Goal: Information Seeking & Learning: Learn about a topic

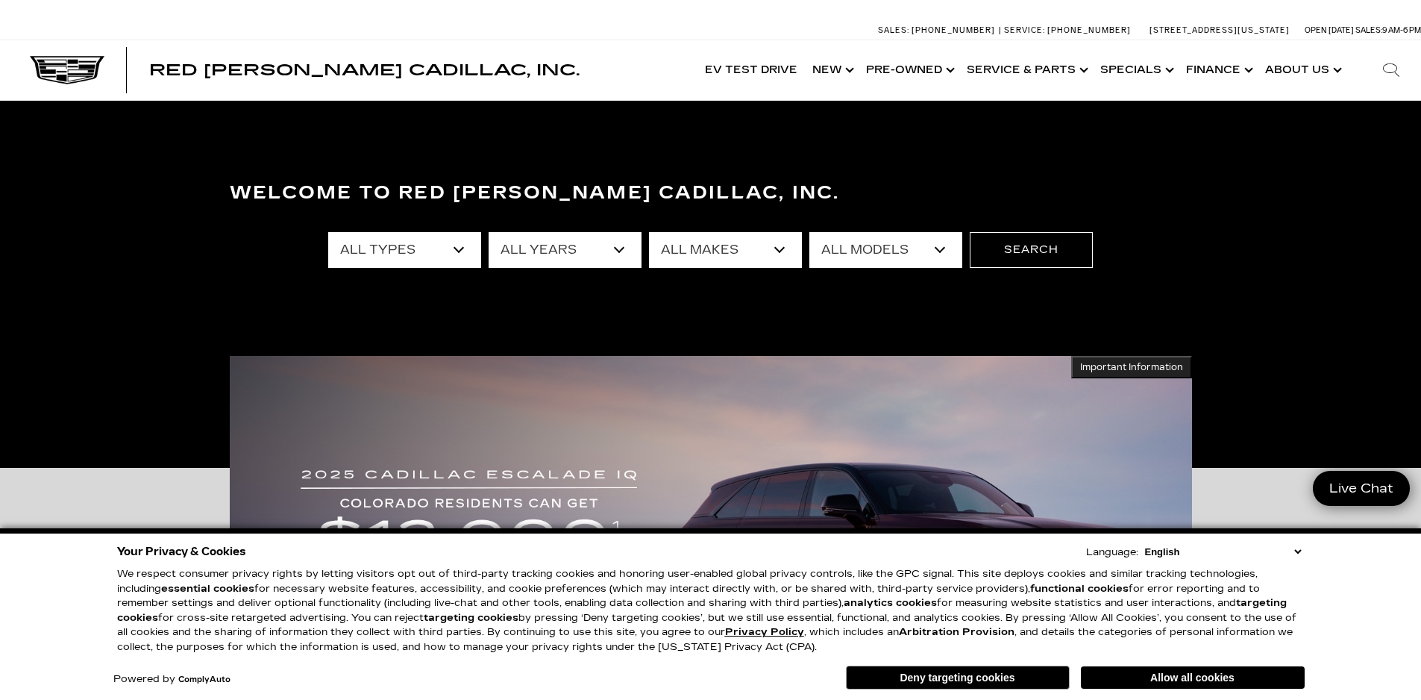
select select "CT4"
